Goal: Navigation & Orientation: Find specific page/section

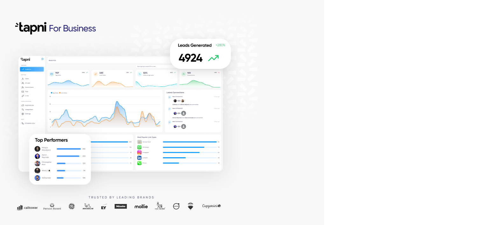
drag, startPoint x: 0, startPoint y: 154, endPoint x: 142, endPoint y: -18, distance: 223.6
click at [142, 0] on html at bounding box center [243, 112] width 486 height 225
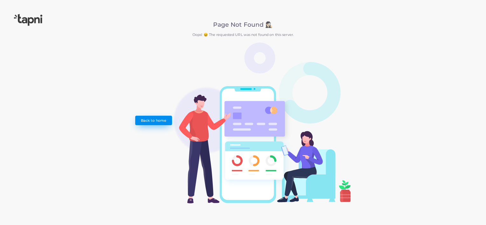
click at [154, 120] on link "Back to home" at bounding box center [153, 121] width 37 height 10
click at [33, 21] on img at bounding box center [28, 20] width 28 height 12
click at [36, 16] on img at bounding box center [28, 20] width 28 height 12
